Goal: Find specific page/section: Find specific page/section

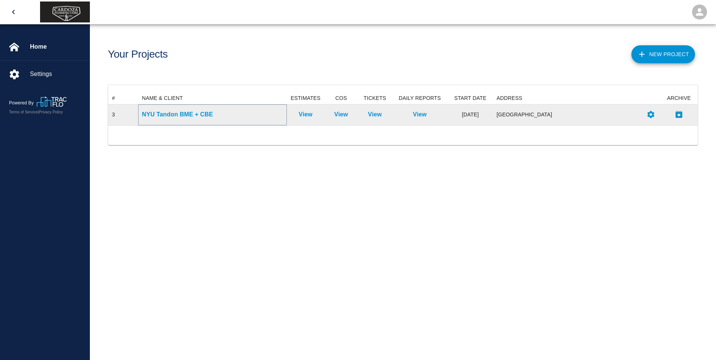
click at [174, 114] on p "NYU Tandon BME + CBE" at bounding box center [212, 114] width 141 height 9
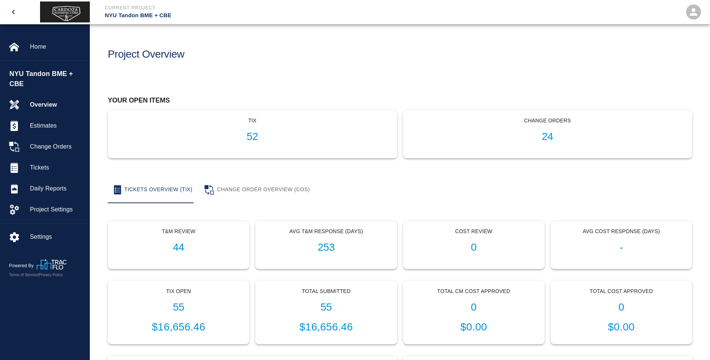
click at [694, 15] on icon "open" at bounding box center [693, 11] width 7 height 7
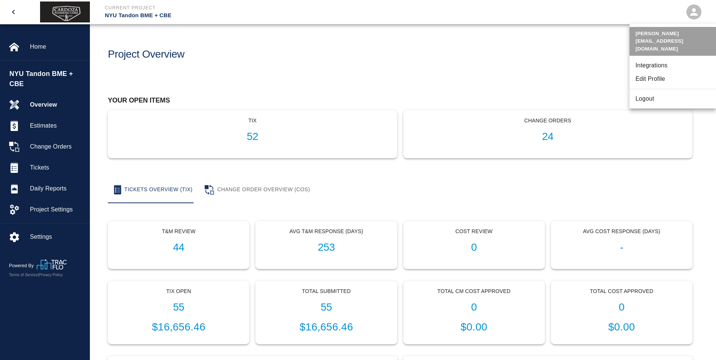
click at [537, 48] on div at bounding box center [358, 180] width 716 height 360
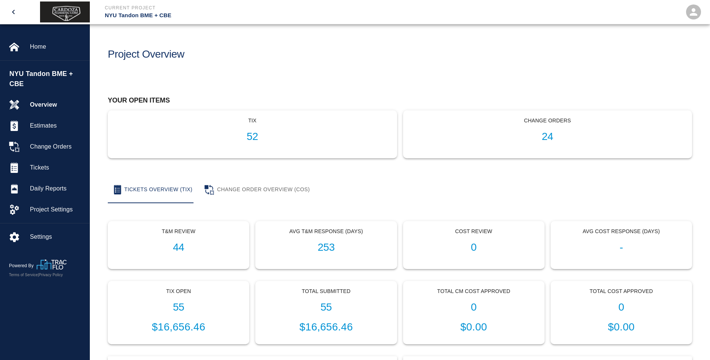
click at [511, 71] on div "Your open items tix 52 Change Orders 24" at bounding box center [400, 122] width 620 height 110
click at [692, 14] on icon "open" at bounding box center [693, 11] width 7 height 7
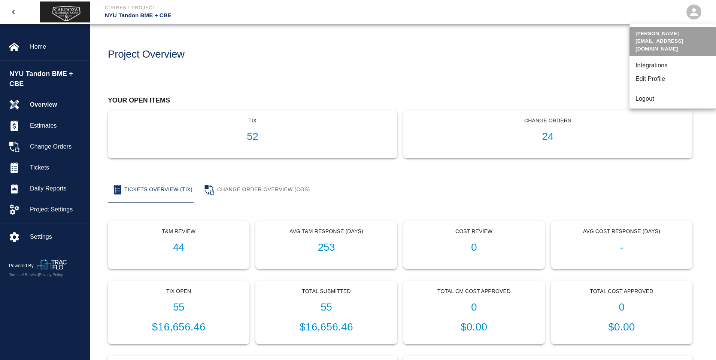
click at [654, 39] on strong "[EMAIL_ADDRESS][DOMAIN_NAME]" at bounding box center [659, 44] width 48 height 13
click at [586, 65] on div at bounding box center [358, 180] width 716 height 360
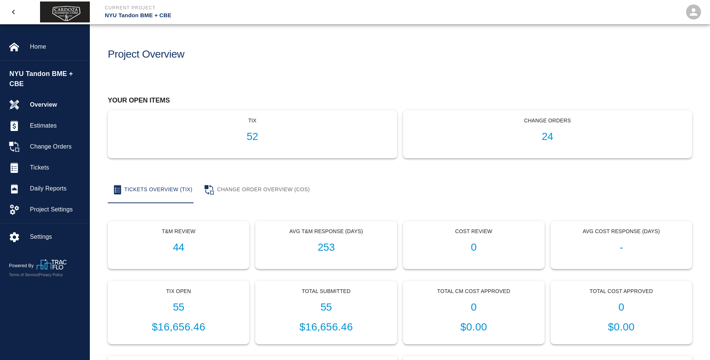
click at [272, 91] on div "Your open items tix 52 Change Orders 24" at bounding box center [397, 122] width 590 height 74
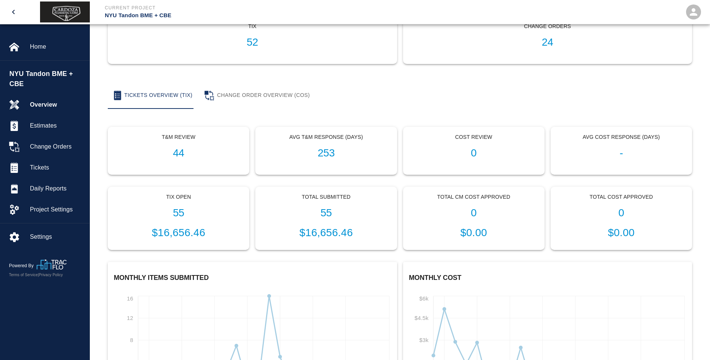
scroll to position [168, 0]
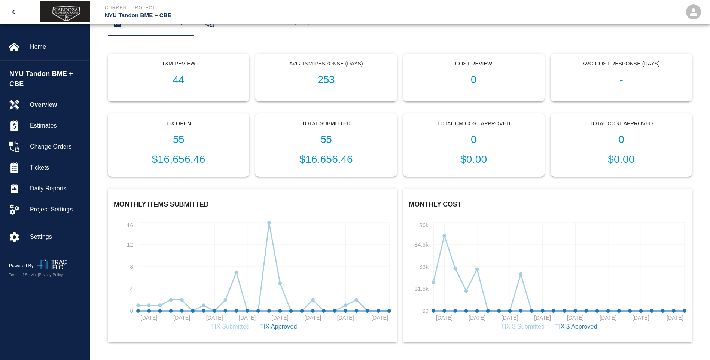
click at [491, 40] on div "T&M Review 44 Avg T&M Response (Days) 253 Cost Review 0 Avg Cost Response (Days…" at bounding box center [400, 198] width 620 height 325
click at [624, 35] on div "Tickets Overview (TIX) Change Order Overview (COS)" at bounding box center [400, 22] width 584 height 27
